Goal: Task Accomplishment & Management: Manage account settings

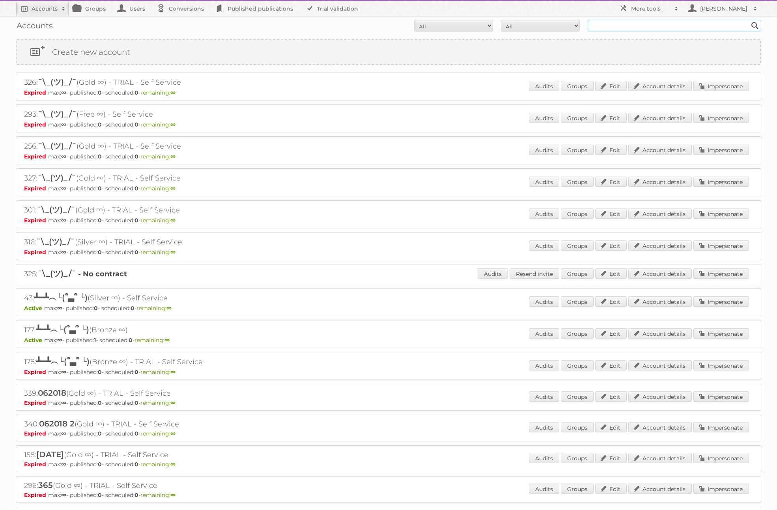
click at [596, 26] on input "text" at bounding box center [675, 26] width 174 height 12
type input "tan"
click at [749, 20] on input "Search" at bounding box center [755, 26] width 12 height 12
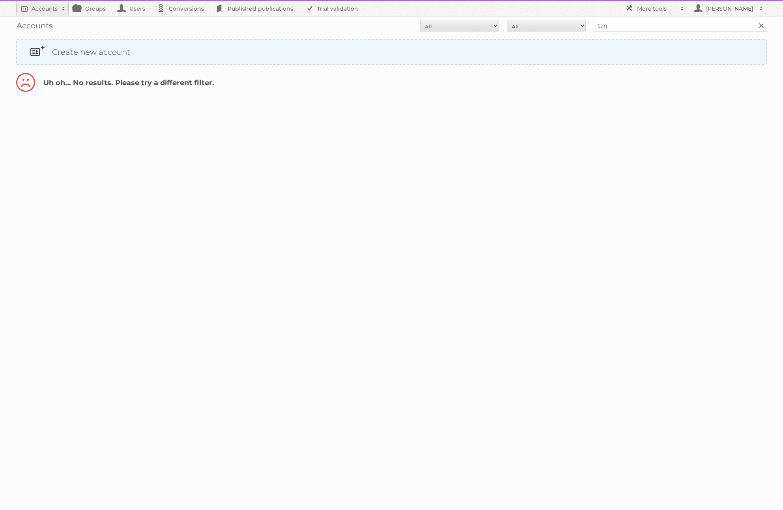
click at [100, 52] on link "Create new account" at bounding box center [392, 52] width 750 height 24
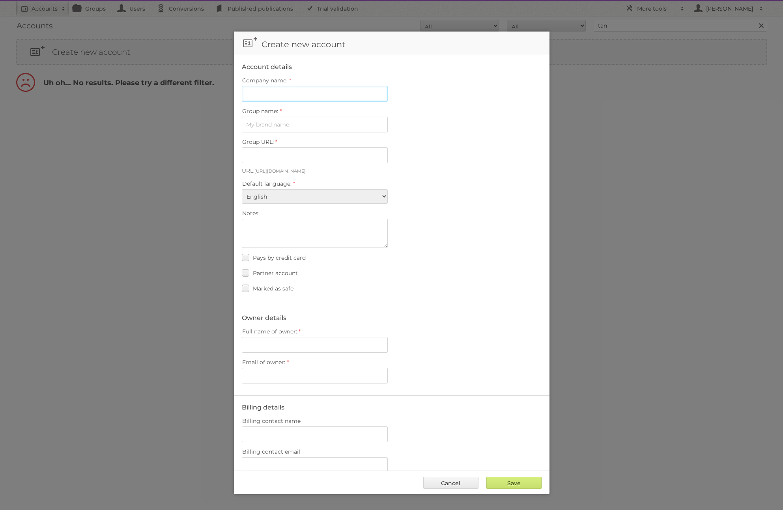
click at [267, 96] on input "Company name:" at bounding box center [315, 94] width 146 height 16
type input "TestTan"
click at [273, 126] on input "Group name:" at bounding box center [315, 125] width 146 height 16
type input "Tan"
type input "tan"
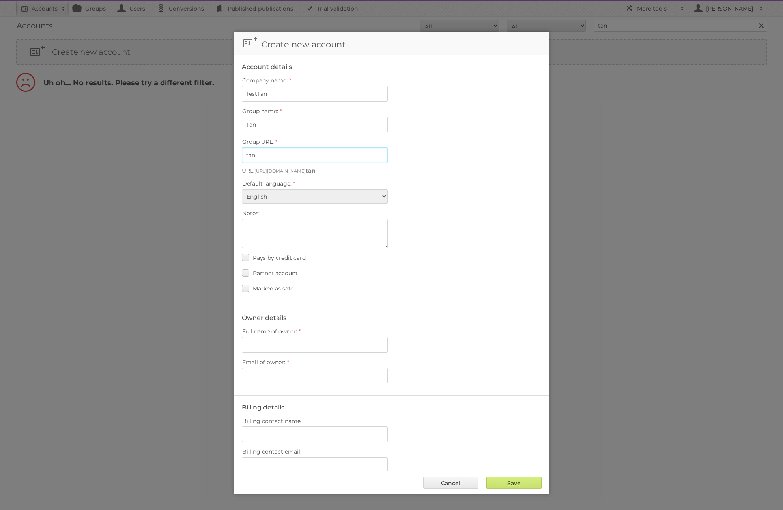
click at [294, 157] on input "tan" at bounding box center [315, 156] width 146 height 16
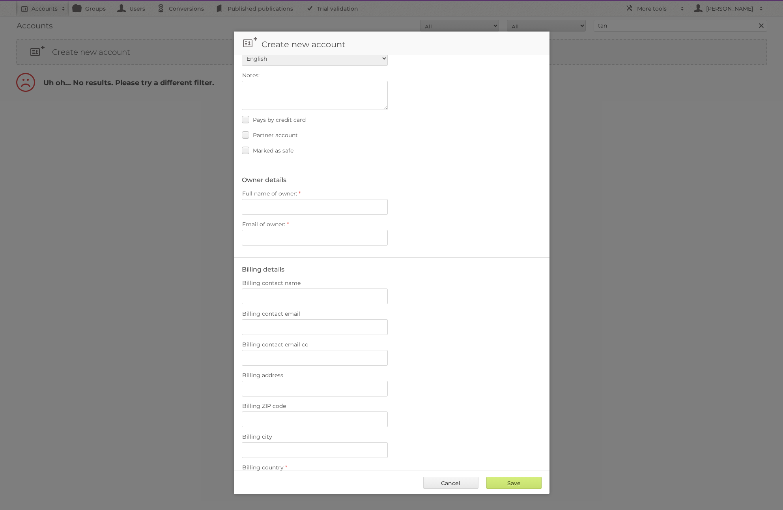
scroll to position [124, 0]
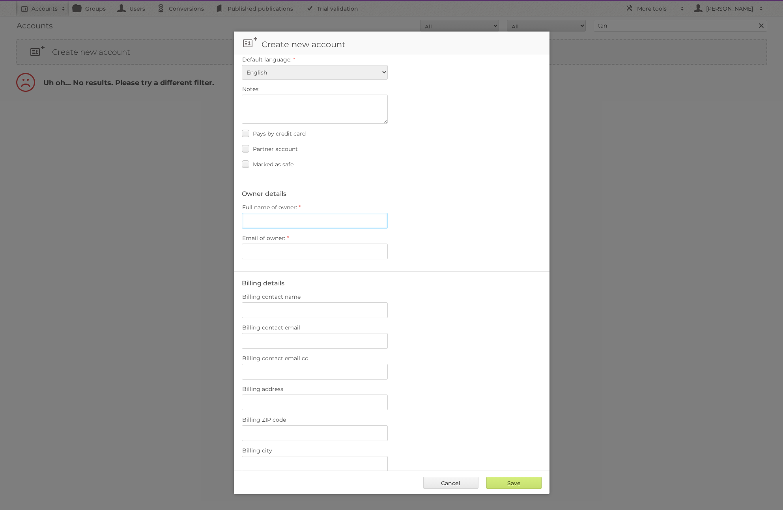
click at [278, 222] on input "Full name of owner:" at bounding box center [315, 221] width 146 height 16
type input "Rich V"
click at [283, 252] on input "Email of owner:" at bounding box center [315, 252] width 146 height 16
type input "r.ventura@publitas.com"
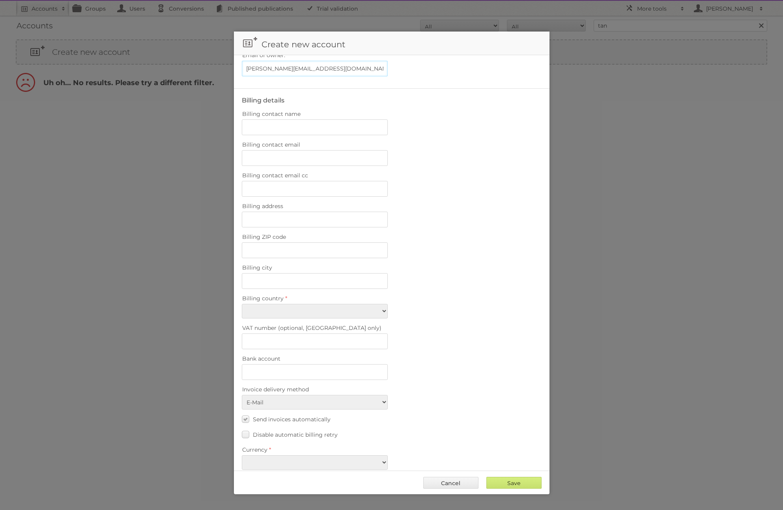
scroll to position [318, 0]
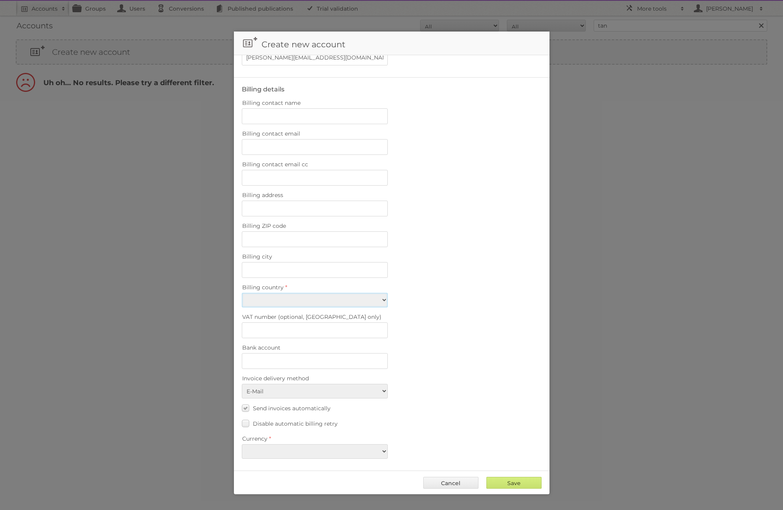
click at [308, 302] on select "Afghanistan Åland Islands Albania Algeria American Samoa Andorra Angola Anguill…" at bounding box center [315, 300] width 146 height 15
select select "PT"
click at [242, 293] on select "Afghanistan Åland Islands Albania Algeria American Samoa Andorra Angola Anguill…" at bounding box center [315, 300] width 146 height 15
click at [327, 454] on select "EUR USD" at bounding box center [315, 452] width 146 height 15
select select "eur"
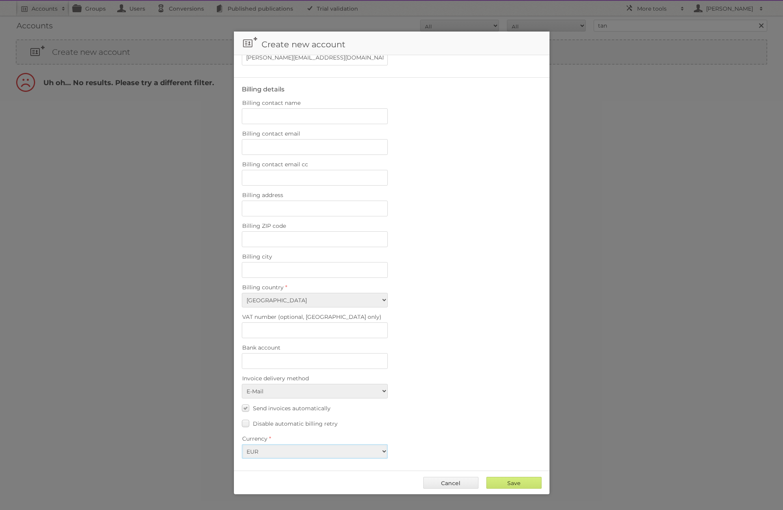
click at [242, 445] on select "EUR USD" at bounding box center [315, 452] width 146 height 15
click at [513, 481] on input "Save" at bounding box center [513, 483] width 55 height 12
type input "..."
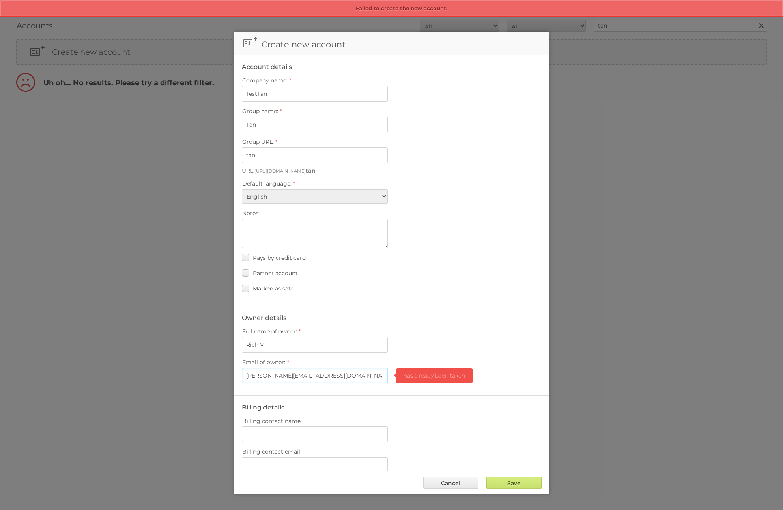
click at [345, 374] on input "[PERSON_NAME][EMAIL_ADDRESS][DOMAIN_NAME]" at bounding box center [315, 376] width 146 height 16
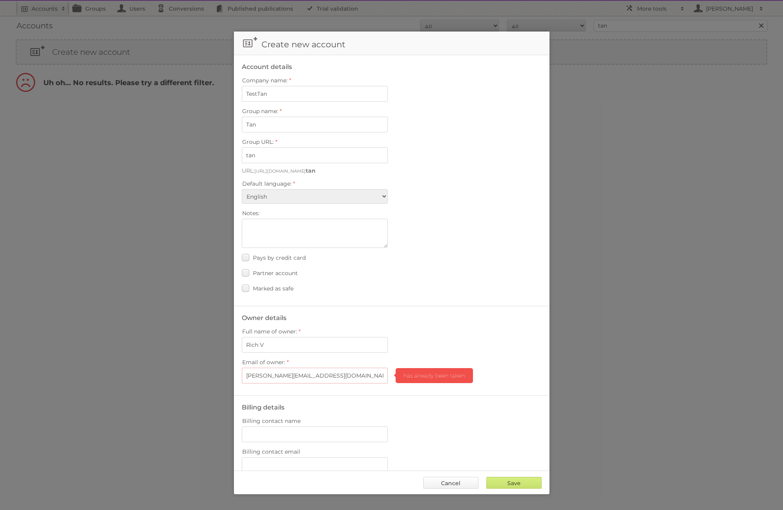
click at [464, 484] on link "Cancel" at bounding box center [450, 483] width 55 height 12
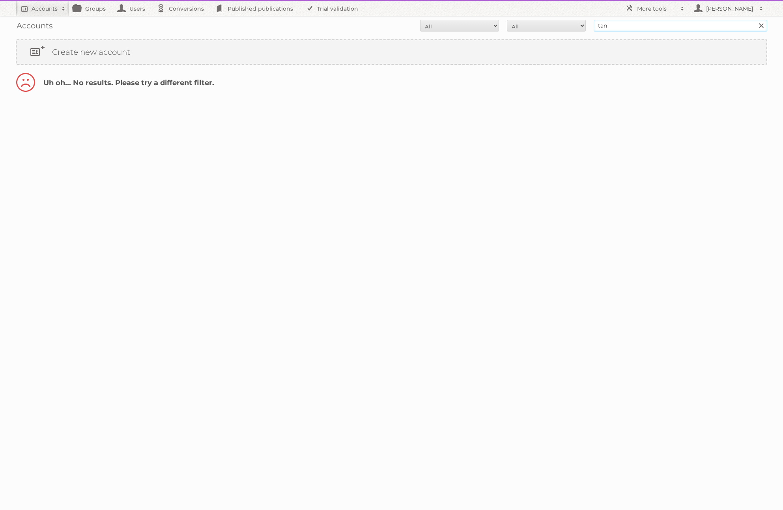
click at [607, 25] on input "tan" at bounding box center [681, 26] width 174 height 12
paste input "[PERSON_NAME][EMAIL_ADDRESS][DOMAIN_NAME]"
type input "[PERSON_NAME][EMAIL_ADDRESS][DOMAIN_NAME]"
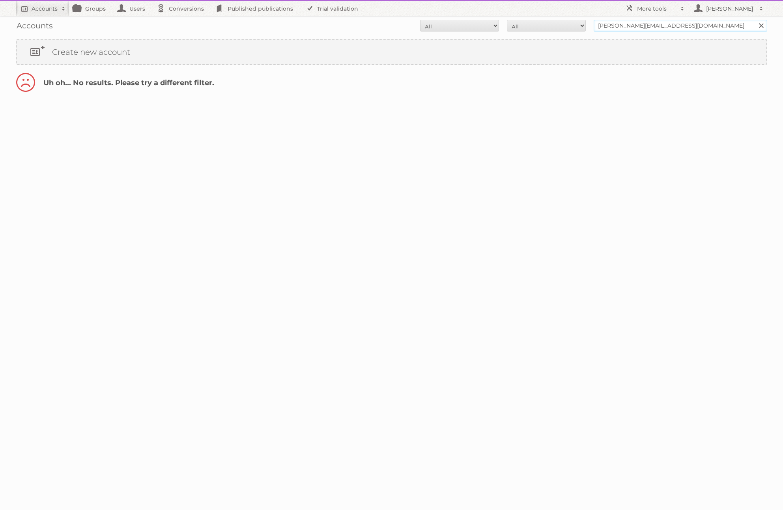
click at [755, 20] on input "Search" at bounding box center [761, 26] width 12 height 12
click at [87, 81] on span "[PERSON_NAME]" at bounding box center [73, 81] width 70 height 9
click at [643, 85] on link "Account details" at bounding box center [666, 85] width 64 height 10
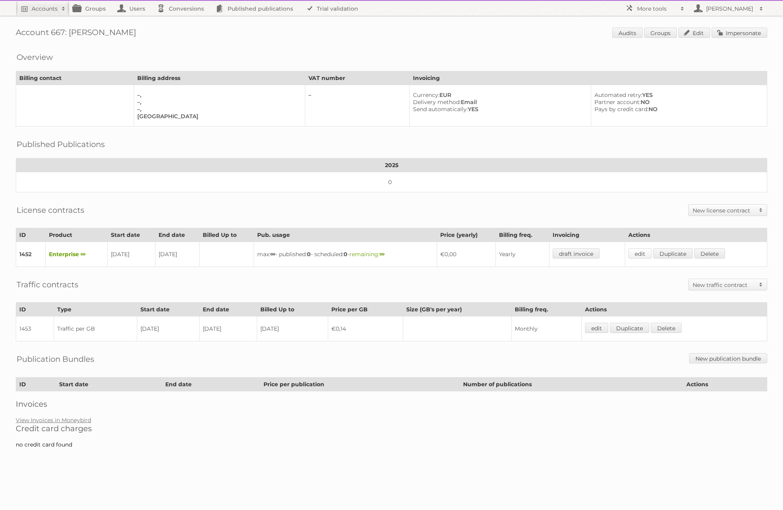
click at [646, 253] on link "edit" at bounding box center [639, 254] width 23 height 10
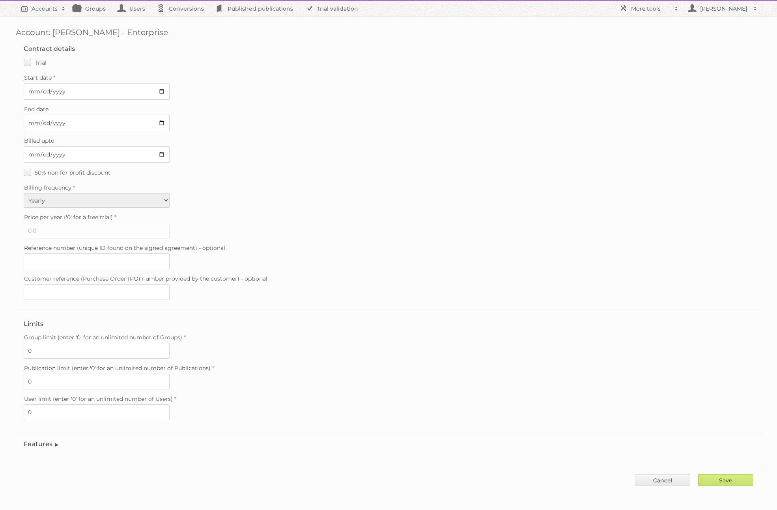
scroll to position [1, 0]
click at [51, 443] on legend "Features" at bounding box center [42, 442] width 36 height 7
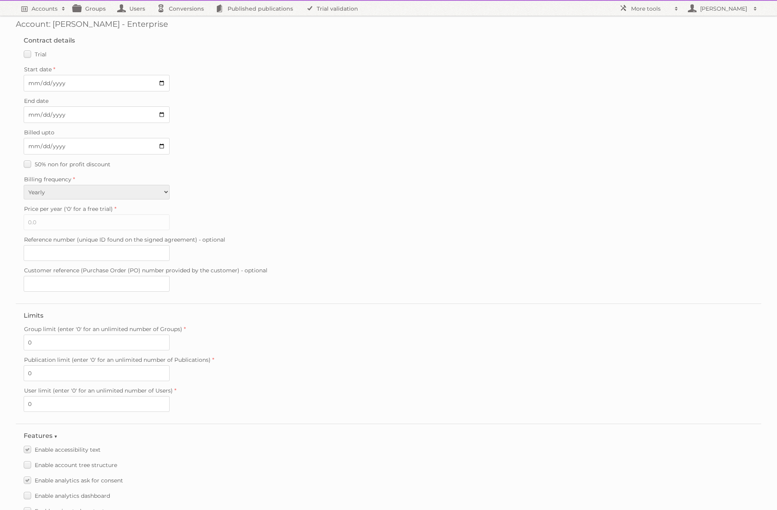
scroll to position [0, 0]
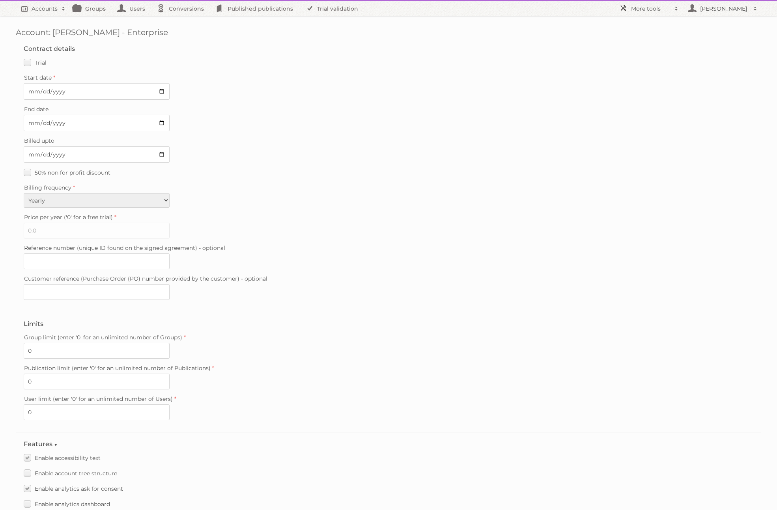
click at [665, 7] on h2 "More tools" at bounding box center [650, 9] width 39 height 8
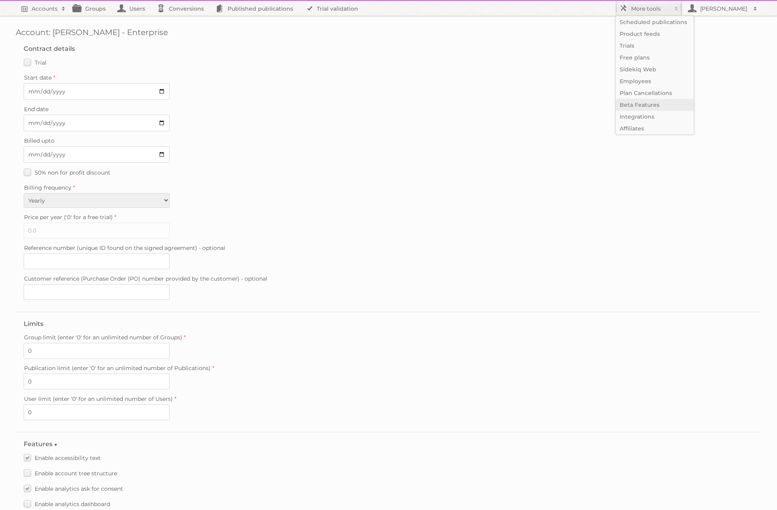
click at [652, 101] on link "Beta Features" at bounding box center [655, 105] width 78 height 12
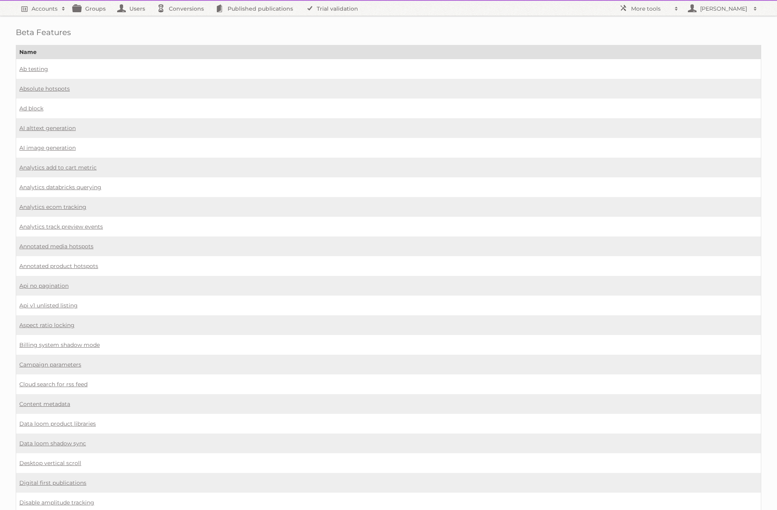
scroll to position [508, 0]
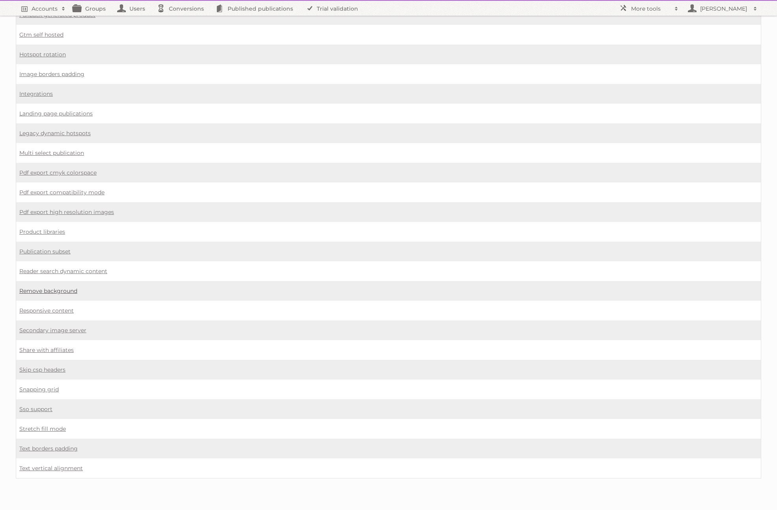
click at [62, 293] on link "Remove background" at bounding box center [48, 291] width 58 height 7
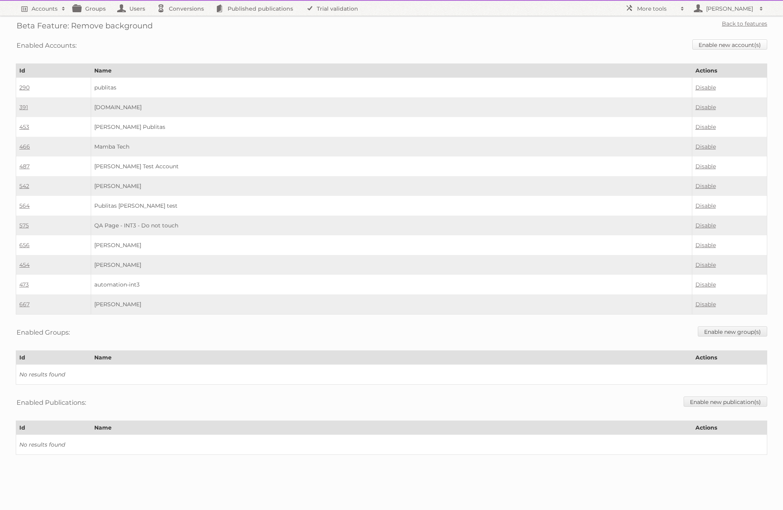
click at [719, 43] on link "Enable new account(s)" at bounding box center [729, 44] width 75 height 10
click at [46, 6] on h2 "Accounts" at bounding box center [45, 9] width 26 height 8
click at [47, 45] on link "Advanced Search" at bounding box center [106, 42] width 181 height 12
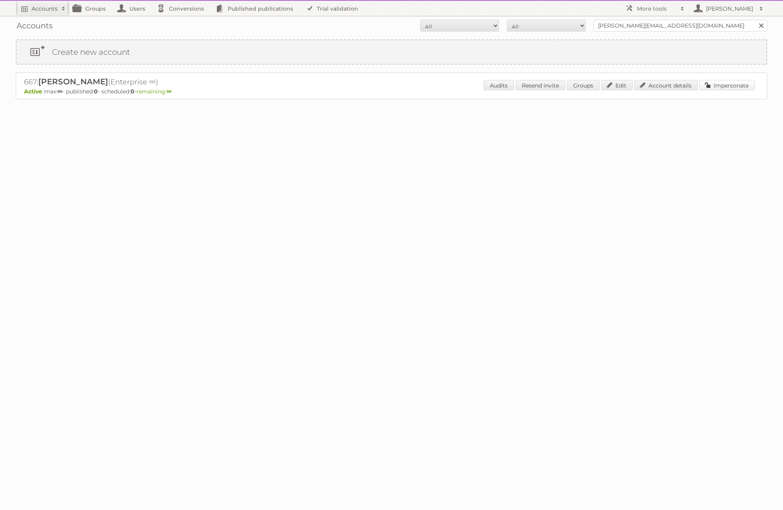
click at [715, 87] on link "Impersonate" at bounding box center [727, 85] width 56 height 10
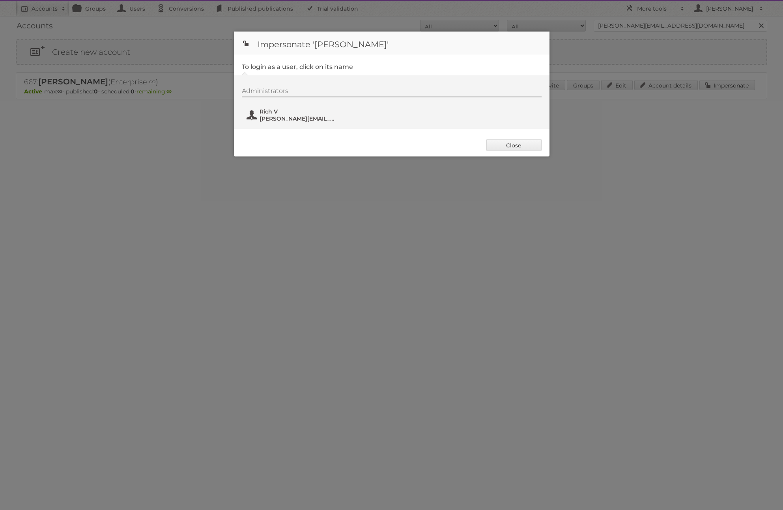
click at [276, 120] on span "[PERSON_NAME][EMAIL_ADDRESS][DOMAIN_NAME]" at bounding box center [298, 118] width 77 height 7
